Goal: Check status: Check status

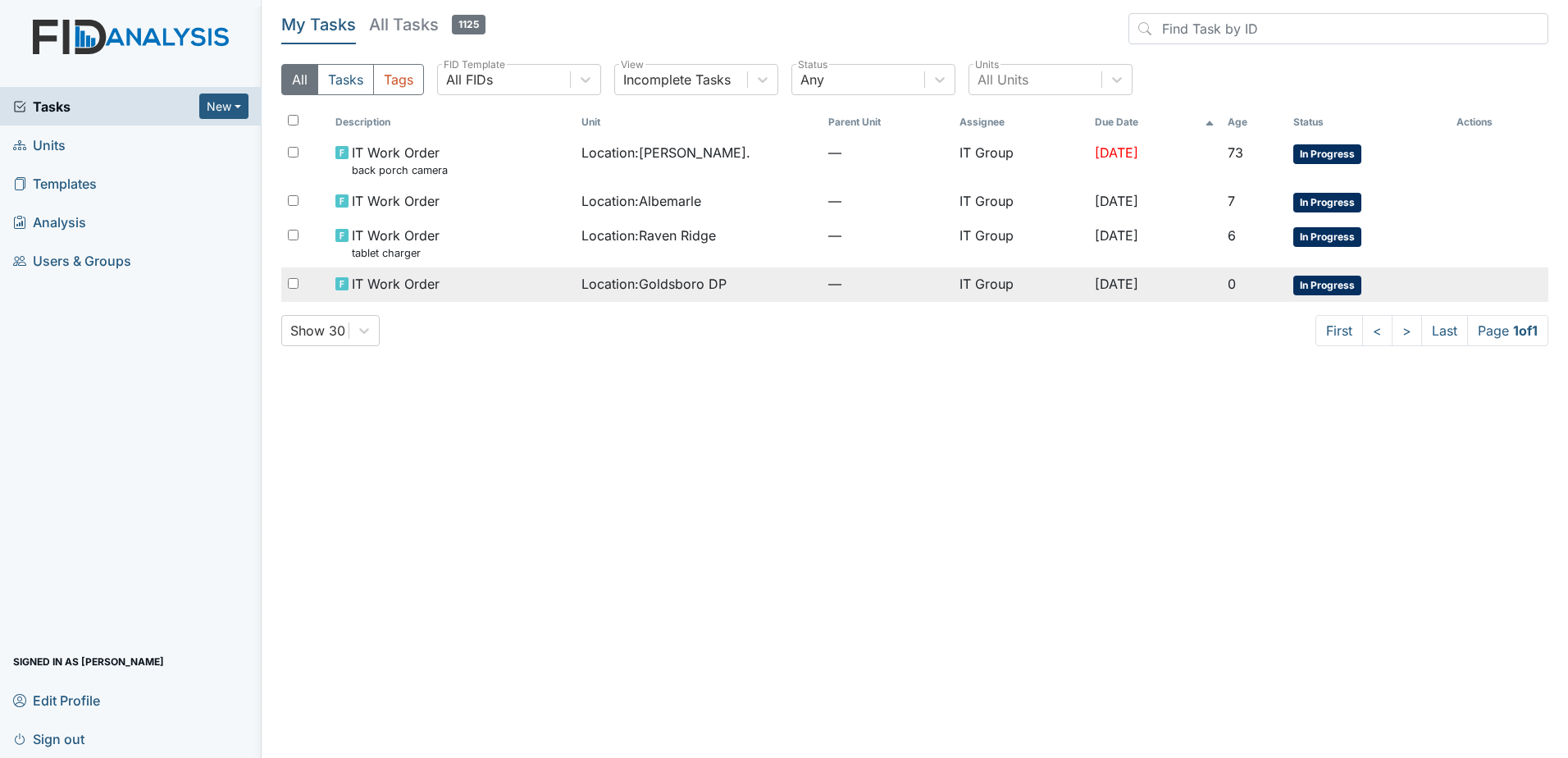
click at [575, 280] on td "Location : Goldsboro DP" at bounding box center [698, 285] width 247 height 35
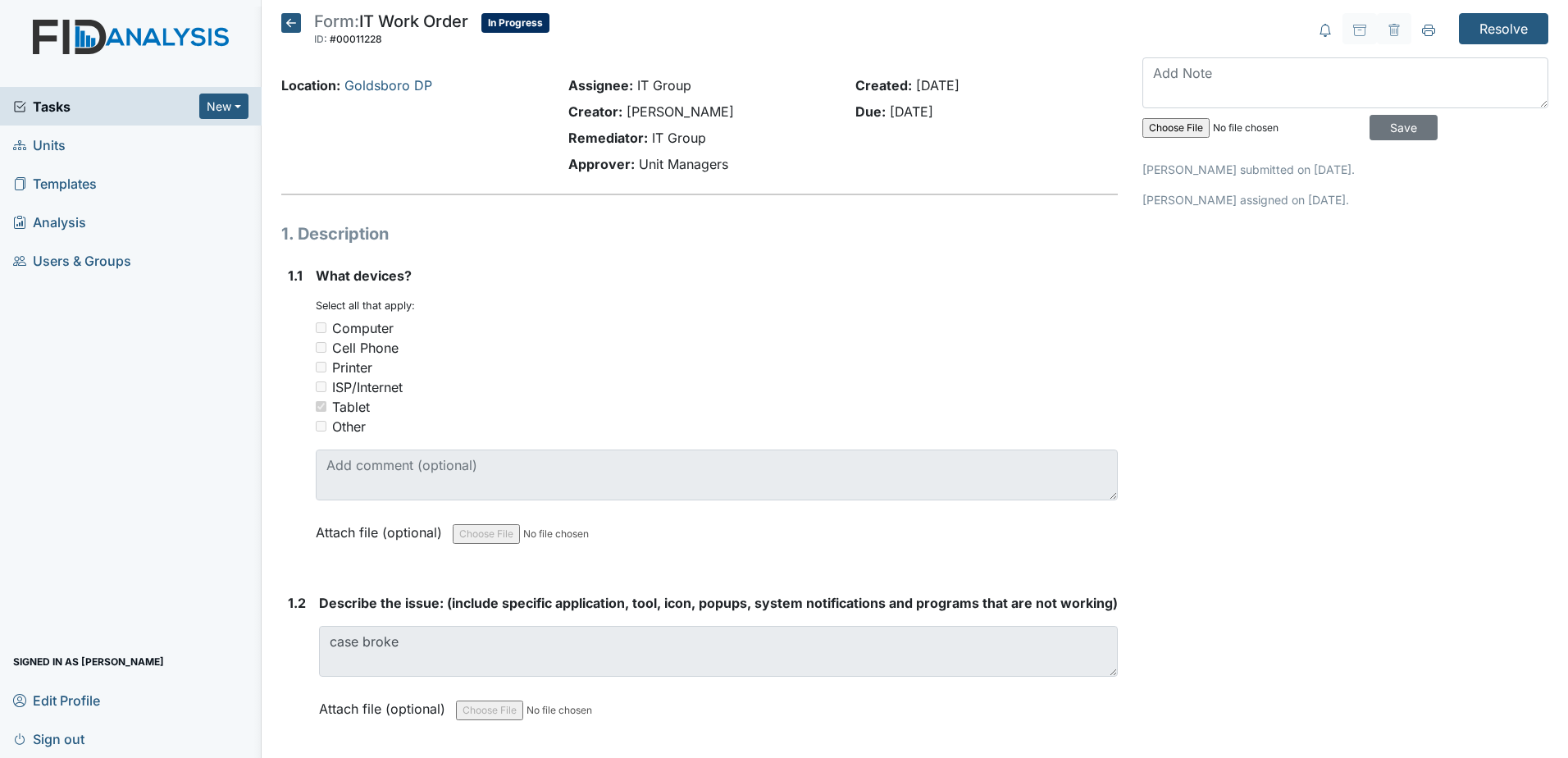
click at [294, 27] on icon at bounding box center [291, 23] width 20 height 20
